Goal: Transaction & Acquisition: Book appointment/travel/reservation

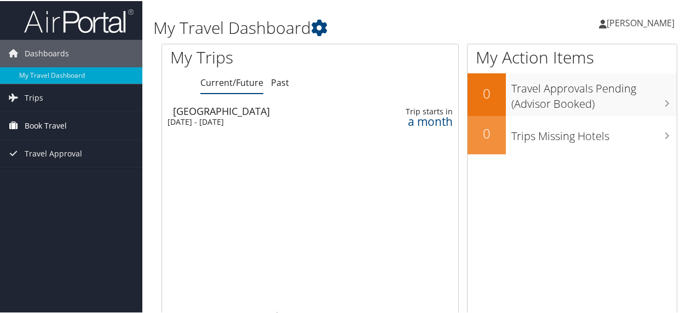
click at [37, 123] on span "Book Travel" at bounding box center [46, 124] width 42 height 27
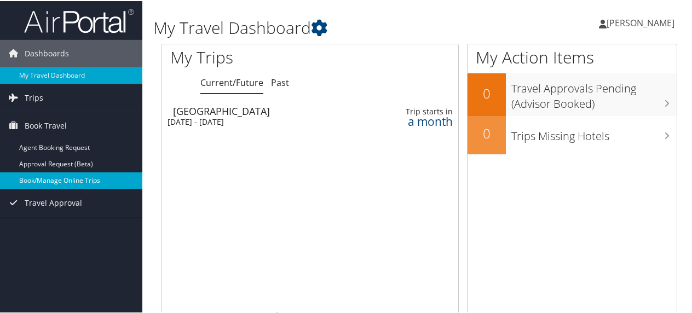
click at [43, 177] on link "Book/Manage Online Trips" at bounding box center [71, 179] width 142 height 16
click at [45, 180] on link "Book/Manage Online Trips" at bounding box center [71, 179] width 142 height 16
click at [48, 179] on link "Book/Manage Online Trips" at bounding box center [71, 179] width 142 height 16
